Goal: Transaction & Acquisition: Purchase product/service

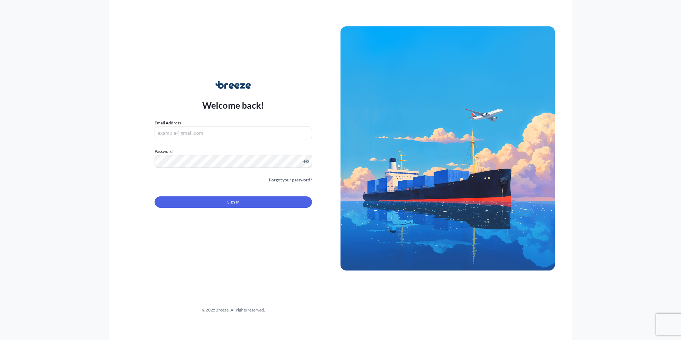
type input "[EMAIL_ADDRESS][DOMAIN_NAME]"
click at [189, 194] on div "Sign In" at bounding box center [232, 200] width 157 height 16
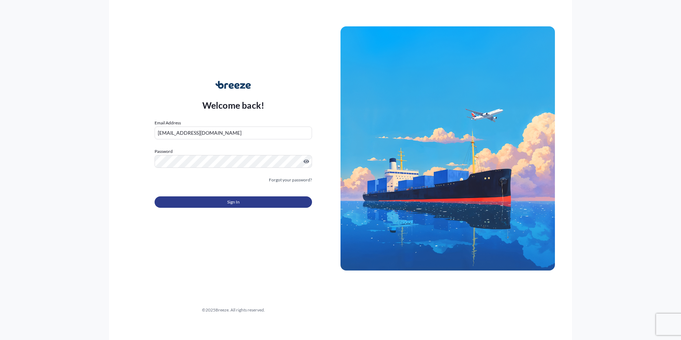
click at [189, 197] on button "Sign In" at bounding box center [232, 201] width 157 height 11
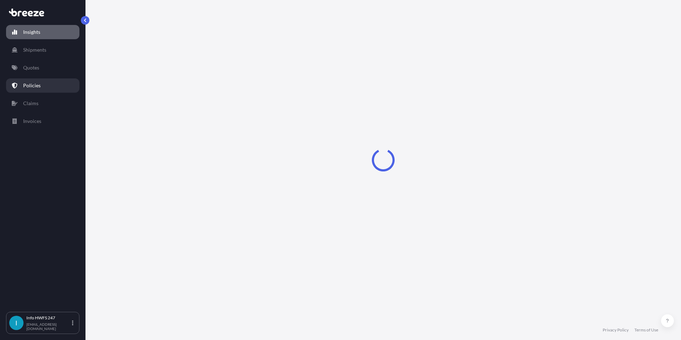
select select "2025"
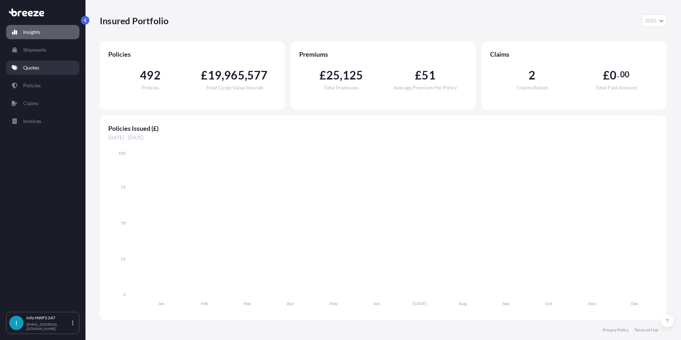
click at [49, 68] on link "Quotes" at bounding box center [42, 68] width 73 height 14
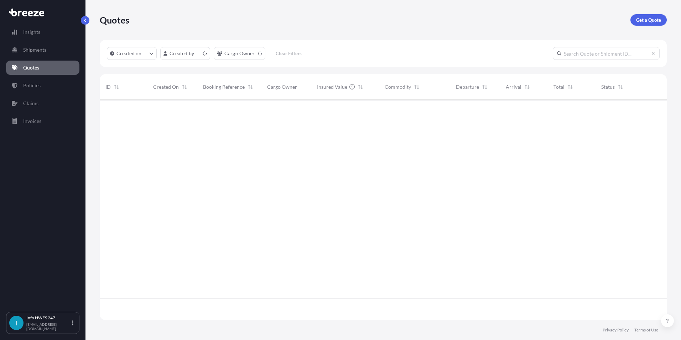
scroll to position [219, 561]
click at [650, 18] on p "Get a Quote" at bounding box center [648, 19] width 25 height 7
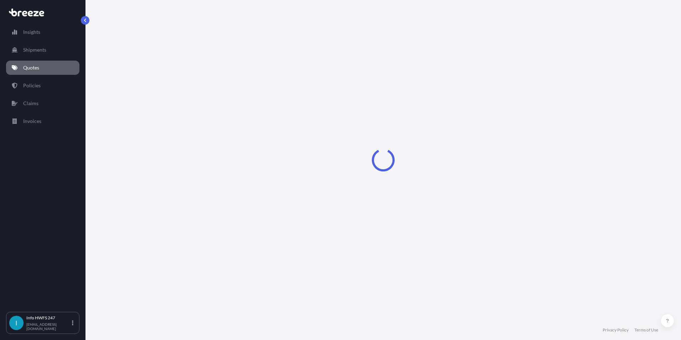
select select "Road"
select select "Air"
select select "1"
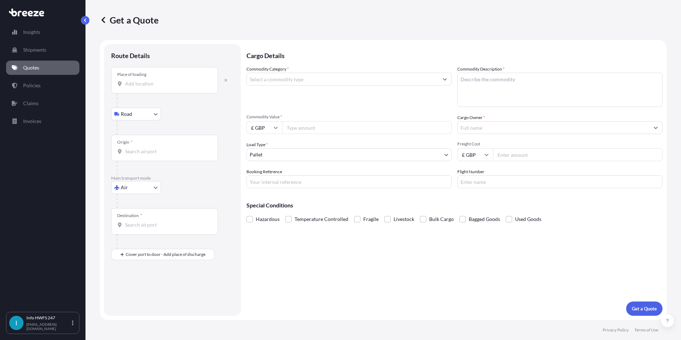
click at [155, 82] on input "Place of loading" at bounding box center [167, 83] width 84 height 7
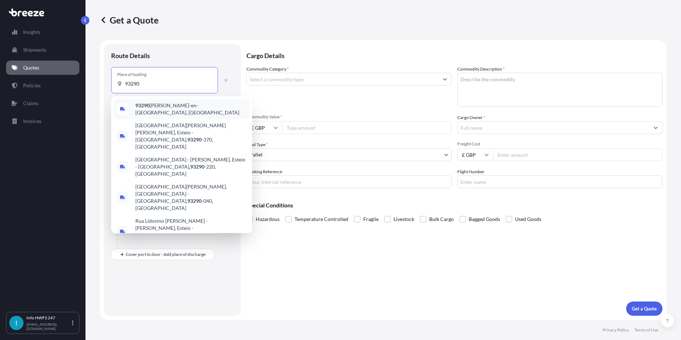
click at [160, 110] on span "93290 [PERSON_NAME]-en-[GEOGRAPHIC_DATA], [GEOGRAPHIC_DATA]" at bounding box center [190, 109] width 111 height 14
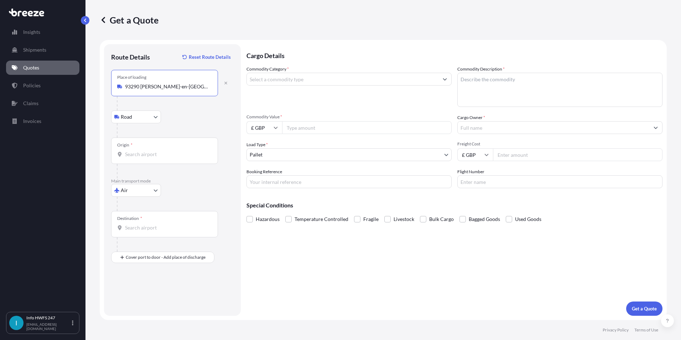
type input "93290 [PERSON_NAME]-en-[GEOGRAPHIC_DATA], [GEOGRAPHIC_DATA]"
click at [135, 222] on div "Destination *" at bounding box center [164, 224] width 107 height 26
click at [135, 224] on input "Destination *" at bounding box center [167, 227] width 84 height 7
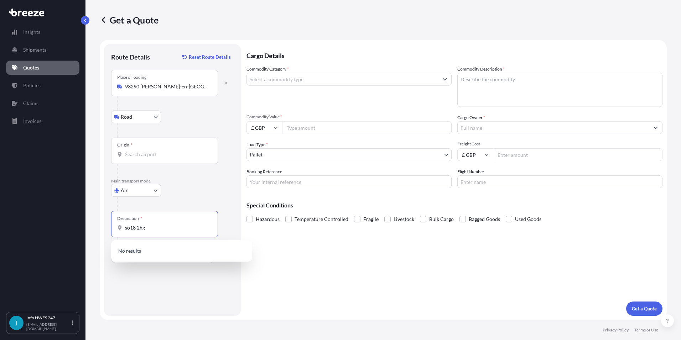
type input "so18 2hg"
drag, startPoint x: 126, startPoint y: 225, endPoint x: 106, endPoint y: 222, distance: 20.5
click at [106, 222] on div "Route Details Reset Route Details Place of loading 93290 [PERSON_NAME]-en-[GEOG…" at bounding box center [172, 179] width 137 height 271
click at [145, 194] on body "0 options available. 0 options available. Insights Shipments Quotes Policies Cl…" at bounding box center [340, 170] width 681 height 340
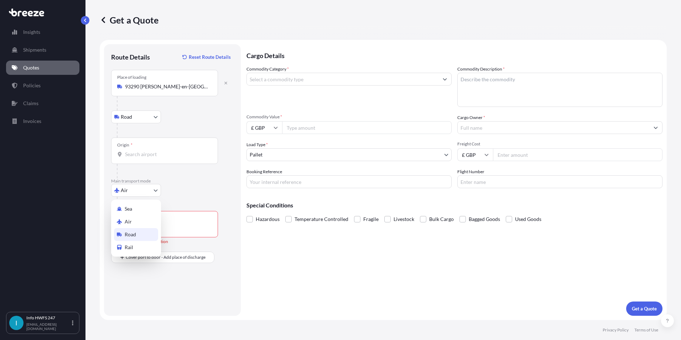
click at [133, 231] on span "Road" at bounding box center [130, 234] width 11 height 7
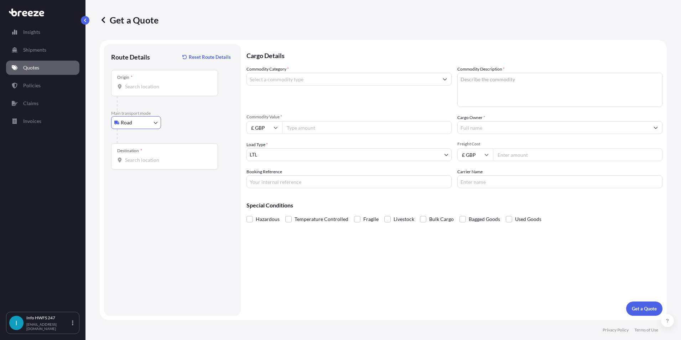
click at [148, 156] on input "Destination *" at bounding box center [167, 159] width 84 height 7
click at [198, 184] on span "Southampton SO18 2HG , [GEOGRAPHIC_DATA]" at bounding box center [190, 185] width 111 height 14
type input "Southampton SO18 2HG, [GEOGRAPHIC_DATA]"
click at [271, 80] on input "Commodity Category *" at bounding box center [343, 79] width 192 height 13
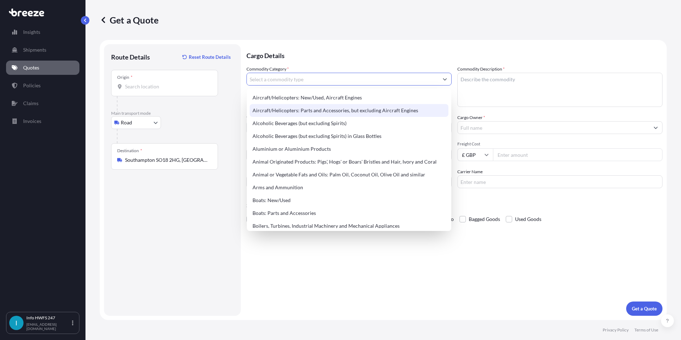
click at [290, 110] on div "Aircraft/Helicopters: Parts and Accessories, but excluding Aircraft Engines" at bounding box center [349, 110] width 199 height 13
type input "Aircraft/Helicopters: Parts and Accessories, but excluding Aircraft Engines"
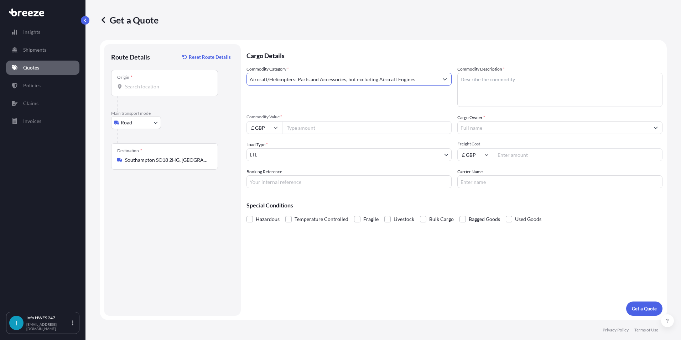
click at [481, 76] on textarea "Commodity Description *" at bounding box center [559, 90] width 205 height 34
type textarea "CIVIL AIRCRAFT PARTS - AIR INTAKE DUCT & ADAPTOR"
click at [272, 129] on input "£ GBP" at bounding box center [264, 127] width 36 height 13
click at [268, 179] on div "$ USD" at bounding box center [264, 177] width 30 height 14
type input "$ USD"
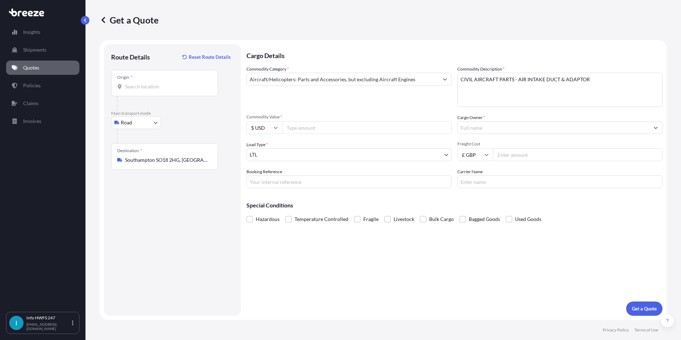
click at [322, 117] on span "Commodity Value *" at bounding box center [348, 117] width 205 height 6
click at [322, 121] on input "Commodity Value *" at bounding box center [366, 127] width 169 height 13
click at [320, 127] on input "Commodity Value *" at bounding box center [366, 127] width 169 height 13
type input "123677"
click at [303, 180] on input "Booking Reference" at bounding box center [348, 181] width 205 height 13
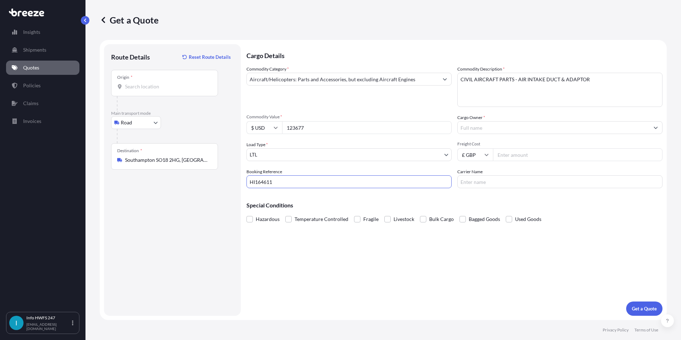
type input "HI164611"
drag, startPoint x: 481, startPoint y: 188, endPoint x: 480, endPoint y: 183, distance: 4.8
click at [481, 188] on div "Cargo Details Commodity Category * Aircraft/Helicopters: Parts and Accessories,…" at bounding box center [454, 179] width 416 height 271
click at [480, 183] on input "Carrier Name" at bounding box center [559, 181] width 205 height 13
type input "JETWORKS"
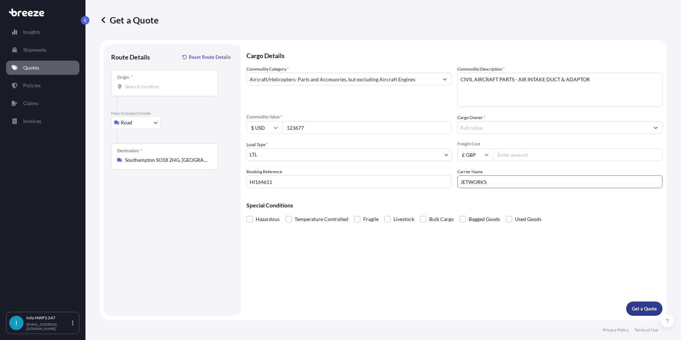
click at [651, 305] on p "Get a Quote" at bounding box center [643, 308] width 25 height 7
click at [159, 90] on div "Origin *" at bounding box center [164, 83] width 107 height 26
click at [159, 90] on input "Origin * Please select an origin" at bounding box center [167, 86] width 84 height 7
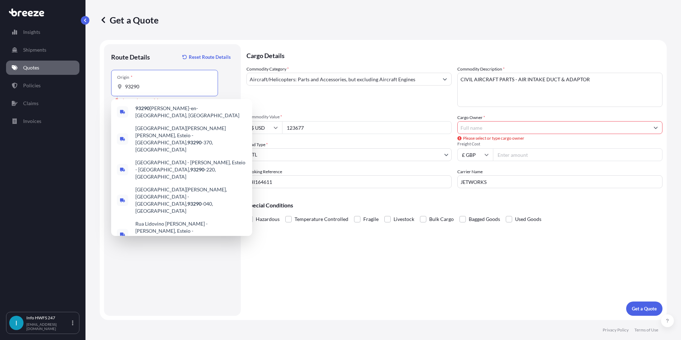
click at [167, 109] on span "93290 [PERSON_NAME]-en-[GEOGRAPHIC_DATA], [GEOGRAPHIC_DATA]" at bounding box center [190, 112] width 111 height 14
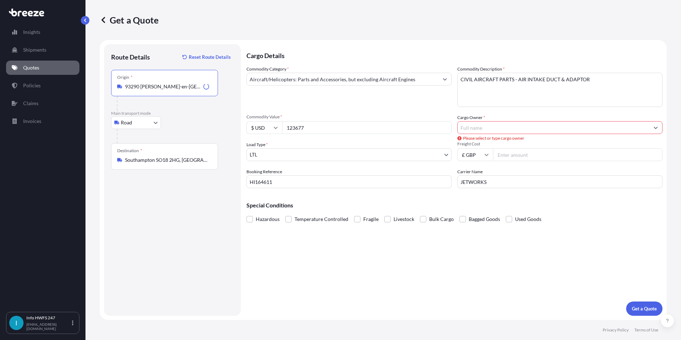
type input "93290 [PERSON_NAME]-en-[GEOGRAPHIC_DATA], [GEOGRAPHIC_DATA]"
click at [650, 300] on div "Cargo Details Commodity Category * Aircraft/Helicopters: Parts and Accessories,…" at bounding box center [454, 179] width 416 height 271
click at [650, 304] on button "Get a Quote" at bounding box center [644, 308] width 36 height 14
click at [515, 135] on span "Please select or type cargo owner" at bounding box center [490, 138] width 67 height 7
click at [511, 129] on input "Cargo Owner *" at bounding box center [553, 127] width 192 height 13
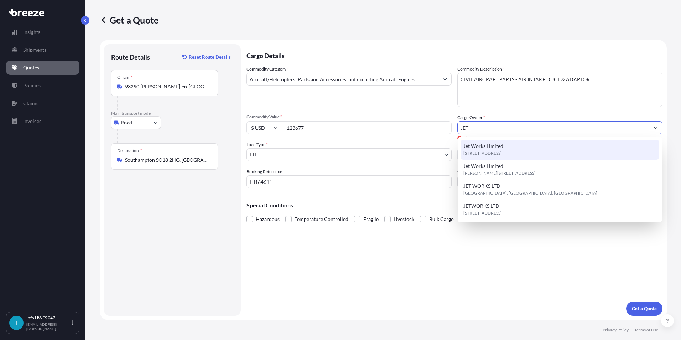
click at [500, 147] on span "Jet Works Limited" at bounding box center [483, 145] width 40 height 7
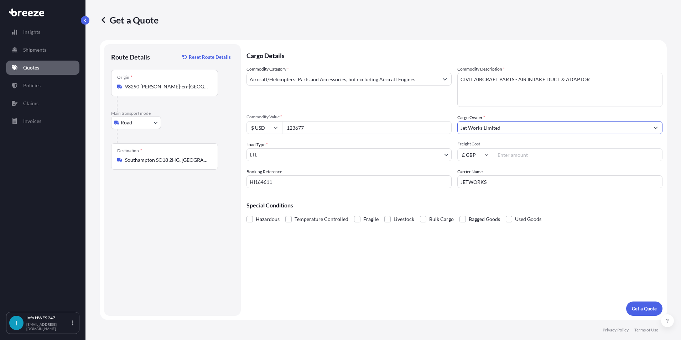
type input "Jet Works Limited"
drag, startPoint x: 507, startPoint y: 182, endPoint x: 440, endPoint y: 177, distance: 67.8
click at [440, 177] on div "Commodity Category * Aircraft/Helicopters: Parts and Accessories, but excluding…" at bounding box center [454, 126] width 416 height 122
click at [630, 303] on div "Get a Quote" at bounding box center [644, 308] width 36 height 14
click at [650, 307] on p "Get a Quote" at bounding box center [643, 308] width 25 height 7
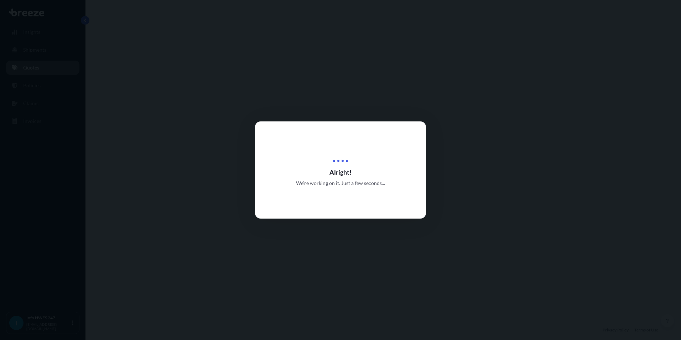
select select "Road"
select select "1"
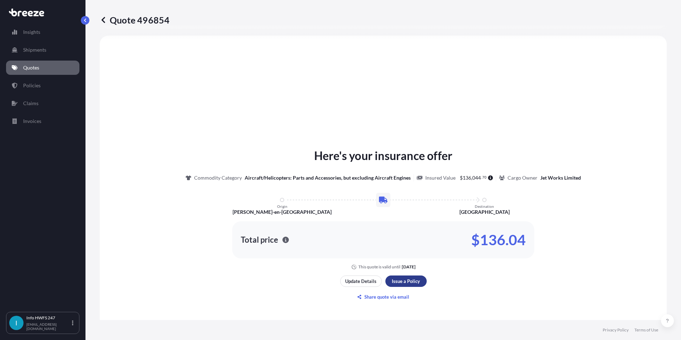
scroll to position [783, 0]
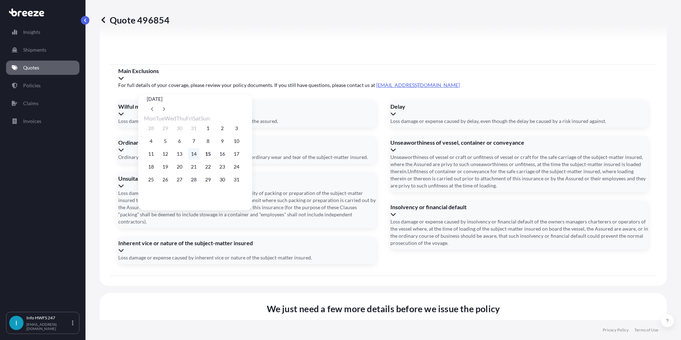
click at [199, 155] on button "14" at bounding box center [193, 153] width 11 height 11
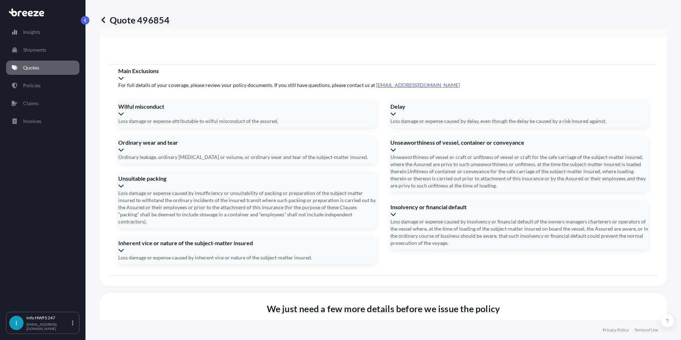
type input "[DATE]"
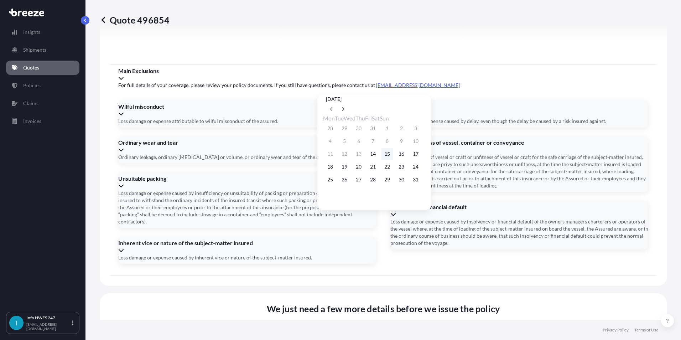
click at [393, 156] on button "15" at bounding box center [386, 153] width 11 height 11
type input "[DATE]"
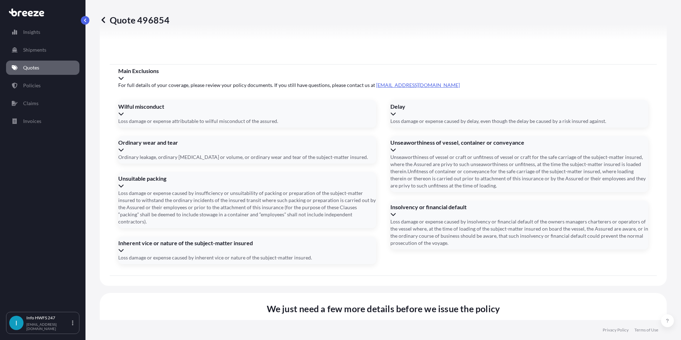
type input "ST3999U"
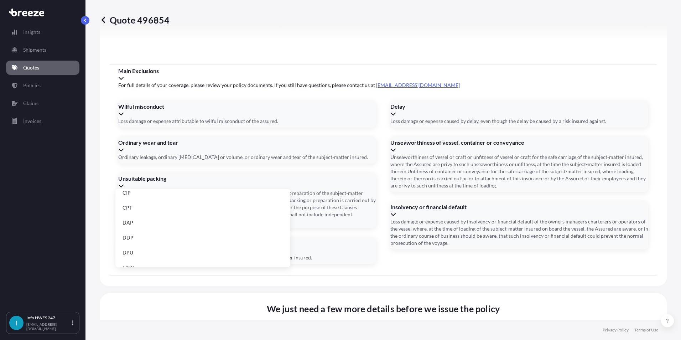
scroll to position [71, 0]
click at [133, 234] on li "EXW" at bounding box center [202, 232] width 169 height 14
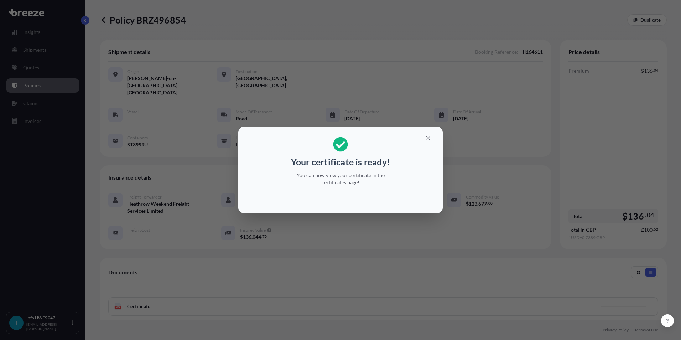
click at [192, 285] on div "Your certificate is ready! You can now view your certificate in the certificate…" at bounding box center [340, 170] width 681 height 340
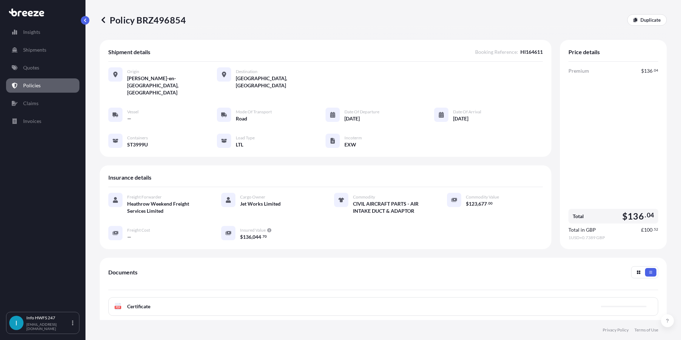
click at [195, 297] on div "PDF Certificate" at bounding box center [383, 306] width 550 height 19
click at [145, 303] on span "Certificate" at bounding box center [138, 306] width 23 height 7
click at [166, 297] on link "PDF Certificate [DATE]" at bounding box center [383, 306] width 550 height 19
